Goal: Find specific page/section: Find specific page/section

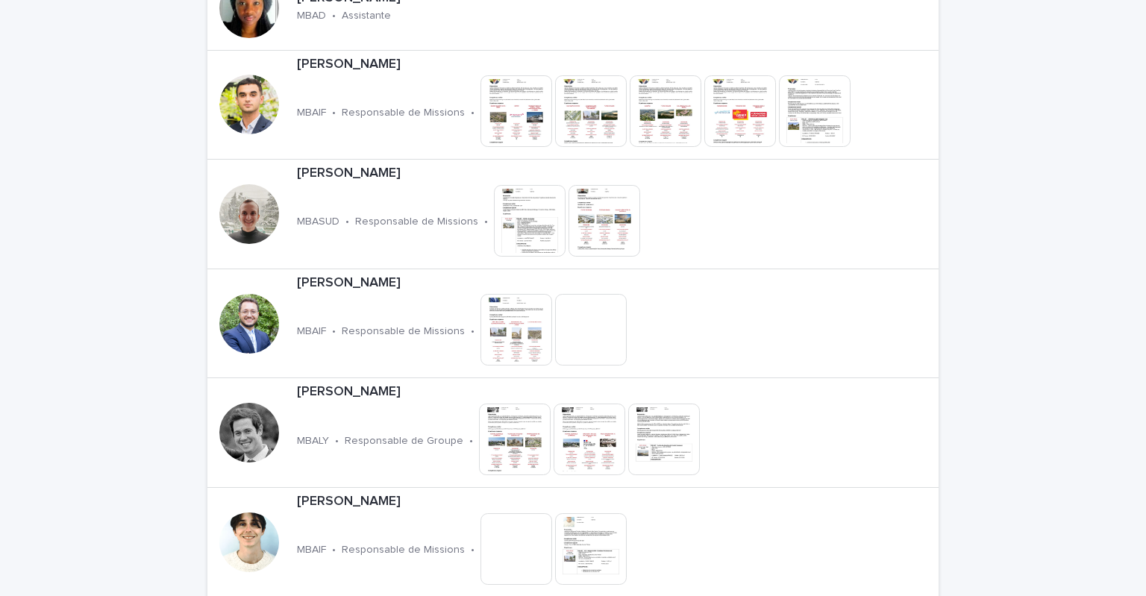
scroll to position [597, 0]
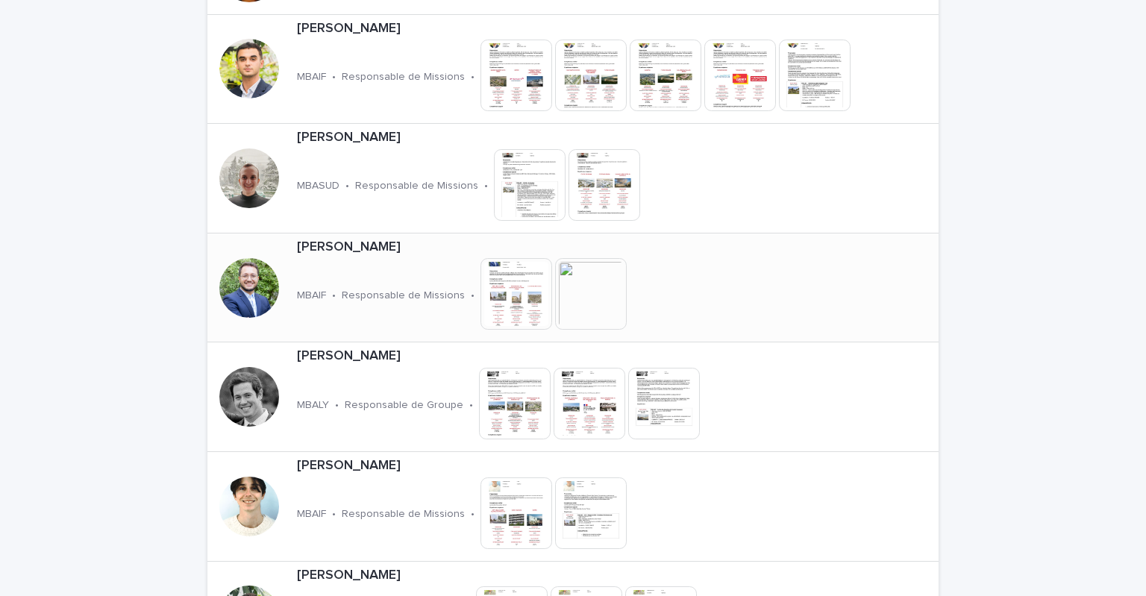
click at [380, 240] on p "[PERSON_NAME]" at bounding box center [515, 247] width 436 height 16
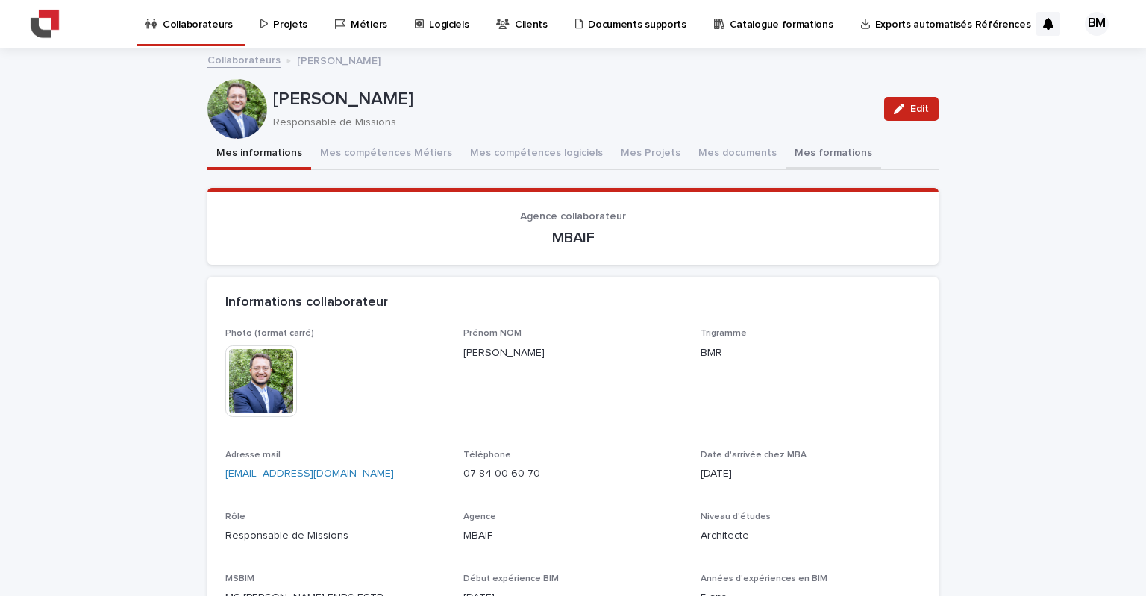
click at [786, 160] on button "Mes formations" at bounding box center [833, 154] width 95 height 31
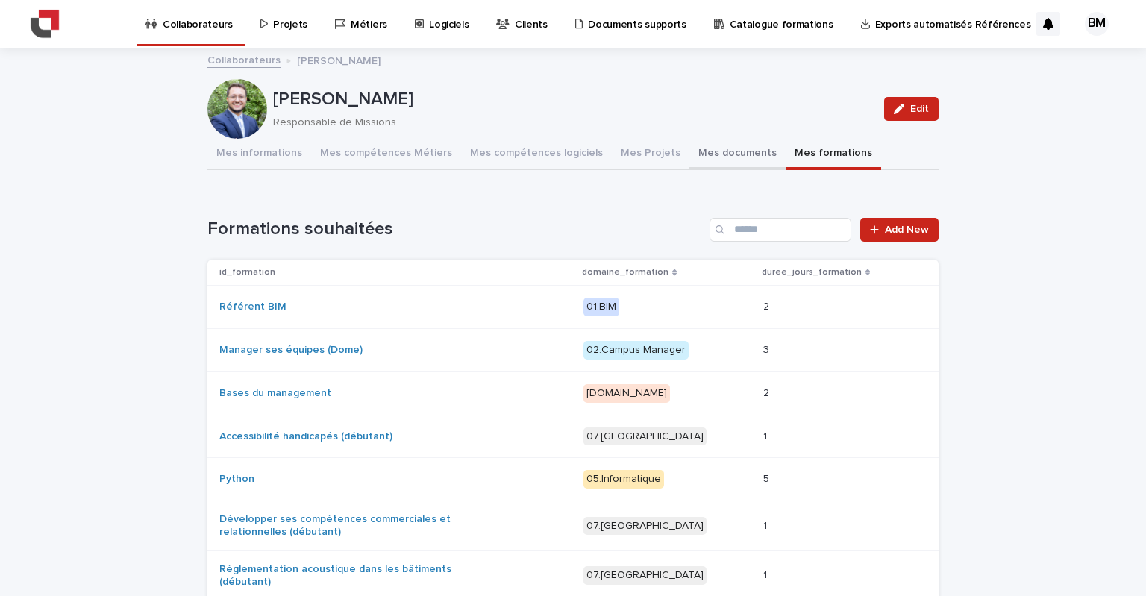
click at [713, 157] on button "Mes documents" at bounding box center [737, 154] width 96 height 31
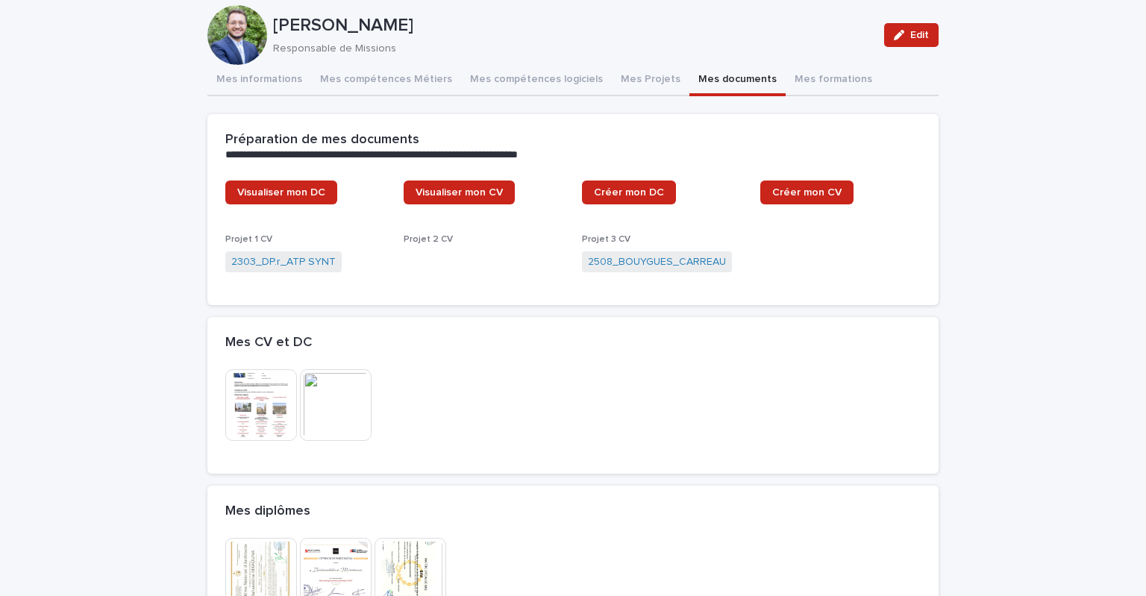
scroll to position [149, 0]
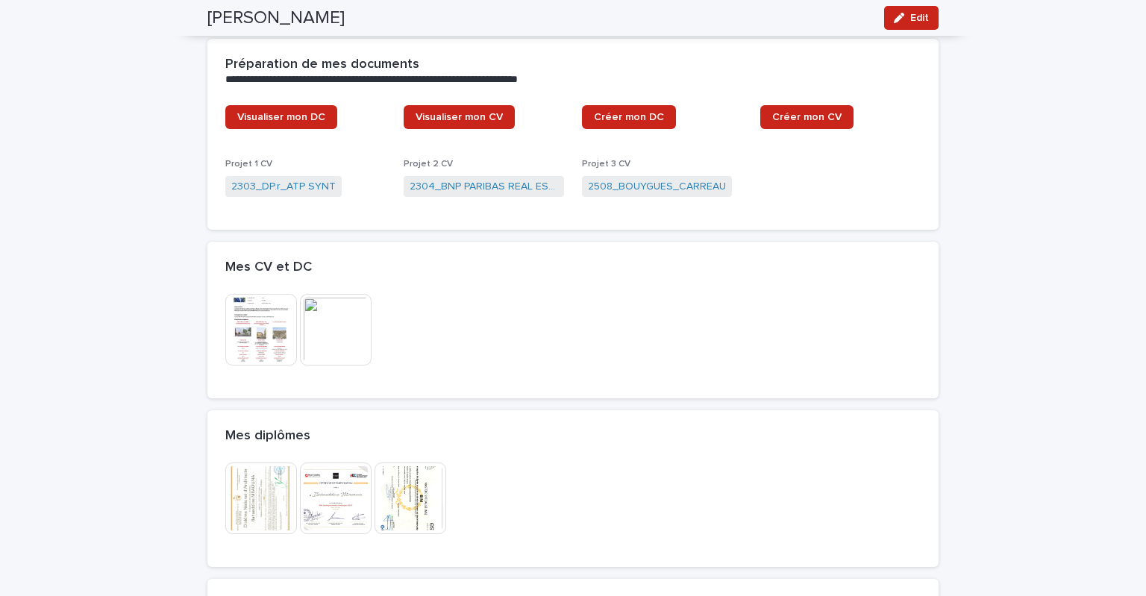
click at [225, 308] on img at bounding box center [261, 330] width 72 height 72
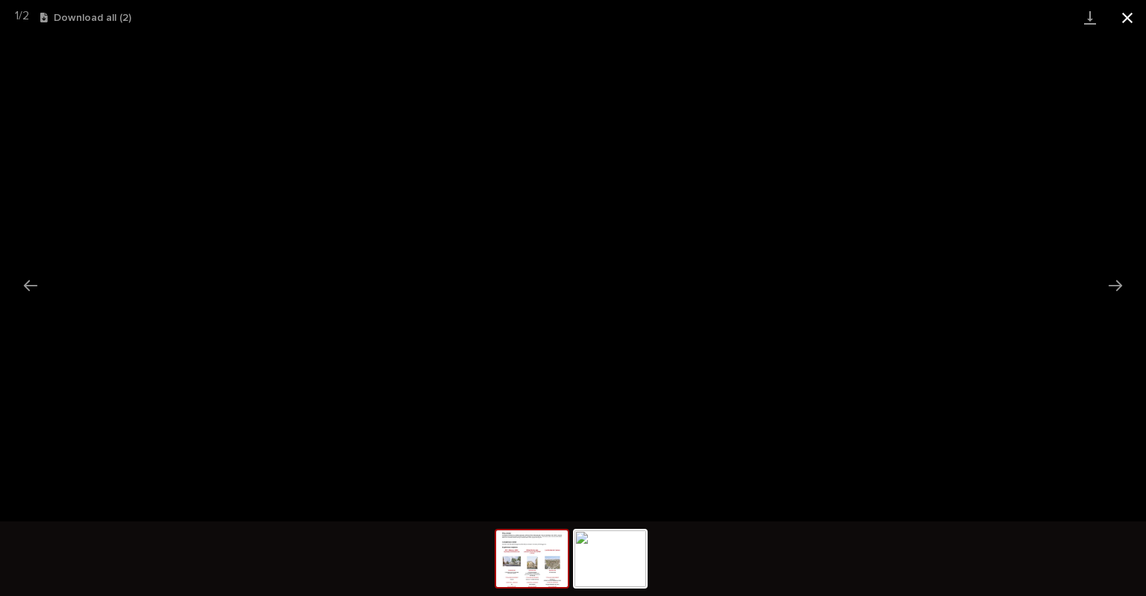
click at [1137, 17] on button "Close gallery" at bounding box center [1127, 17] width 37 height 35
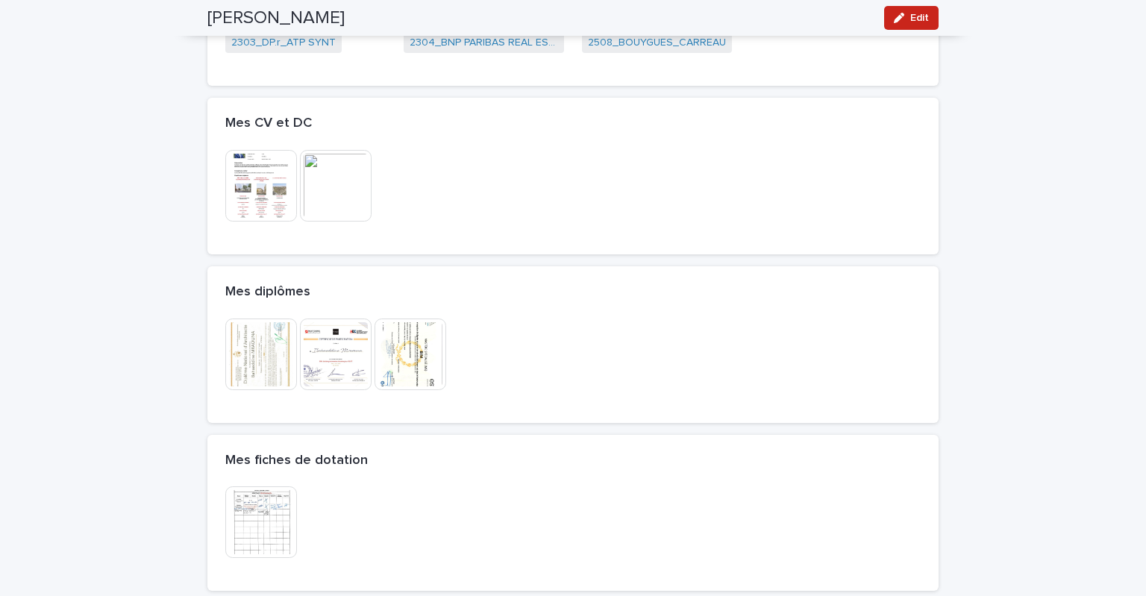
scroll to position [298, 0]
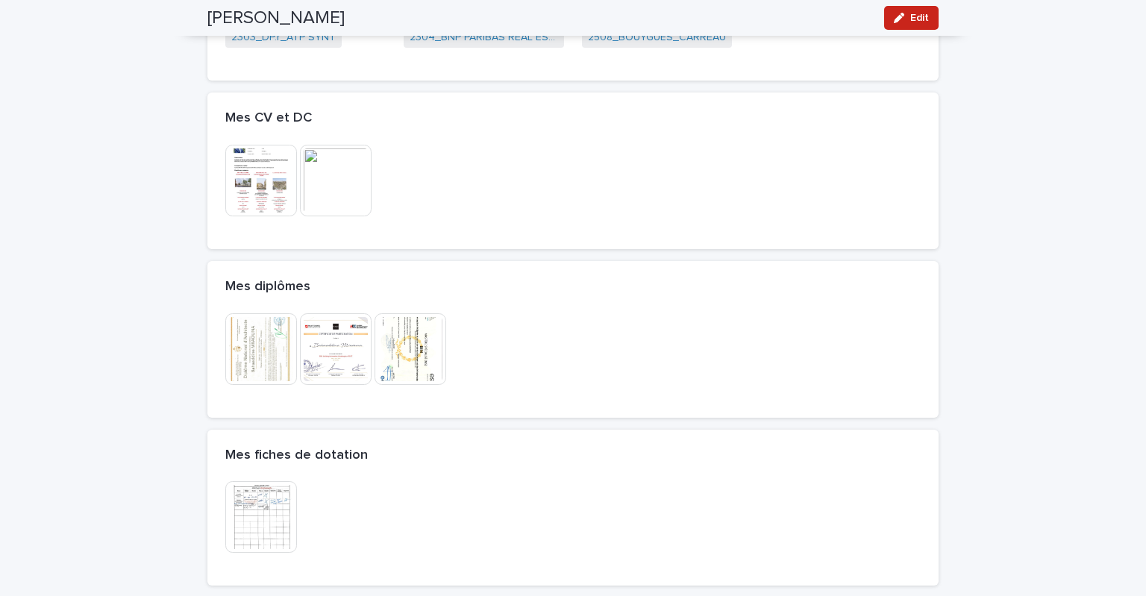
click at [301, 180] on img at bounding box center [336, 181] width 72 height 72
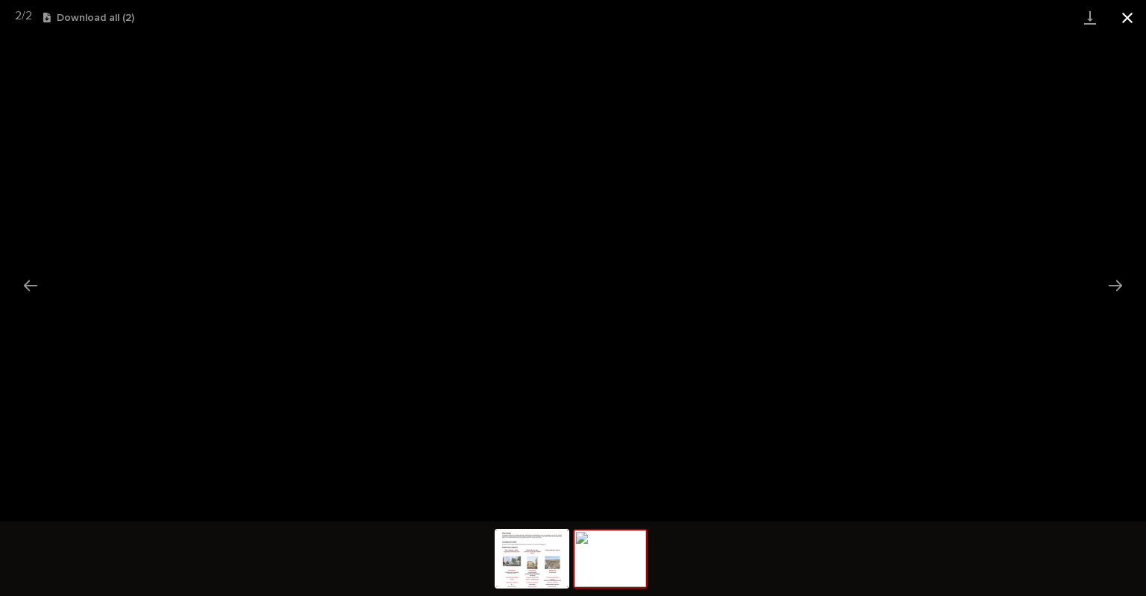
click at [1135, 31] on button "Close gallery" at bounding box center [1127, 17] width 37 height 35
